Goal: Check status: Check status

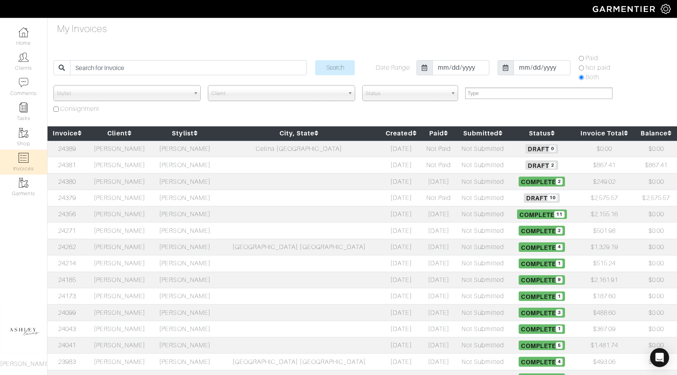
select select
click at [455, 199] on td "Not Submitted" at bounding box center [482, 198] width 55 height 16
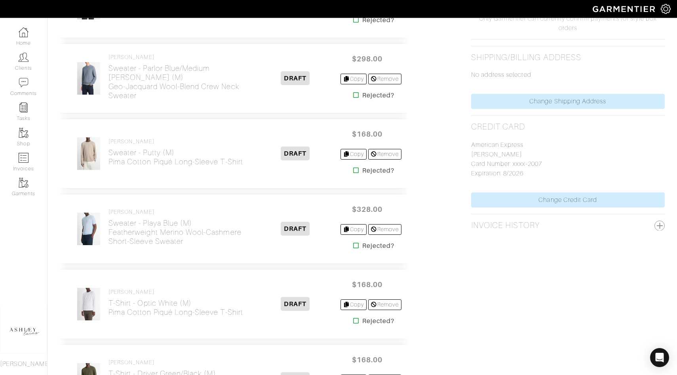
scroll to position [615, 0]
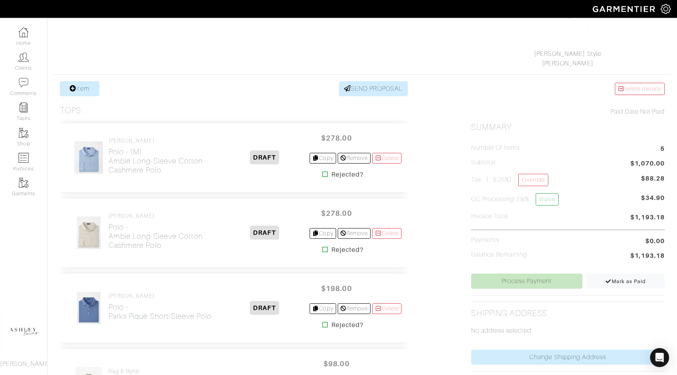
scroll to position [99, 0]
